Goal: Information Seeking & Learning: Learn about a topic

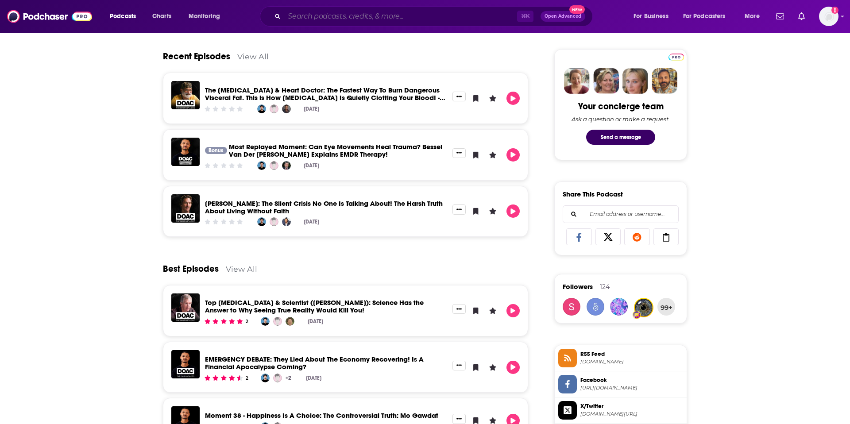
click at [320, 18] on input "Search podcasts, credits, & more..." at bounding box center [400, 16] width 233 height 14
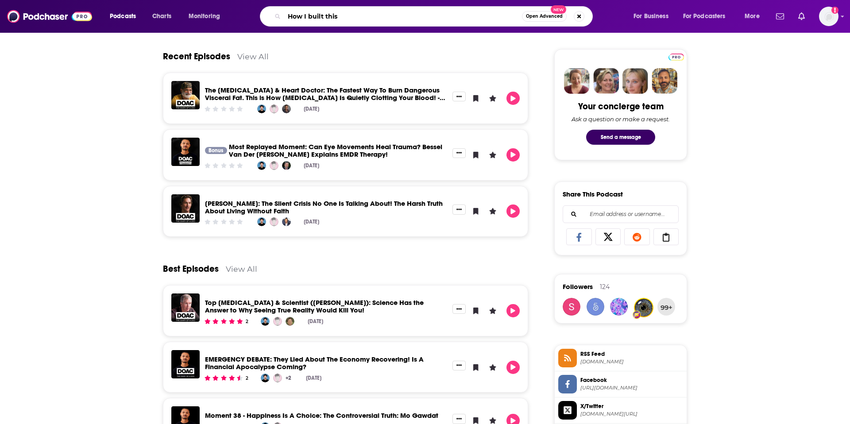
type input "How I built this"
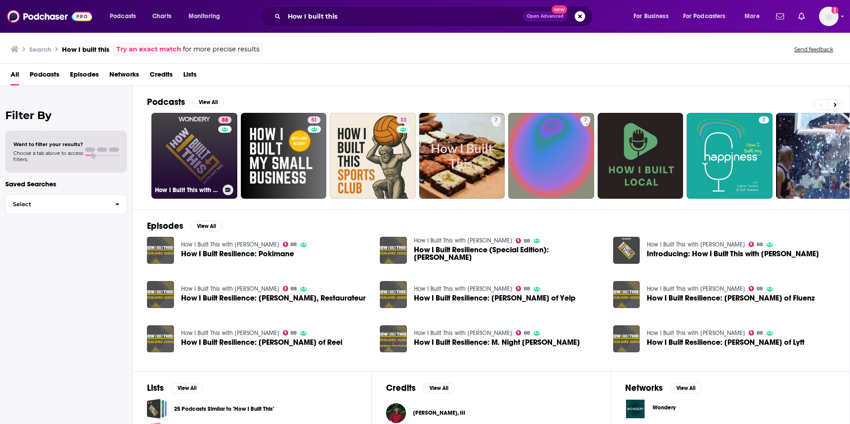
click at [214, 166] on link "88 How I Built This with [PERSON_NAME]" at bounding box center [194, 156] width 86 height 86
